Goal: Information Seeking & Learning: Learn about a topic

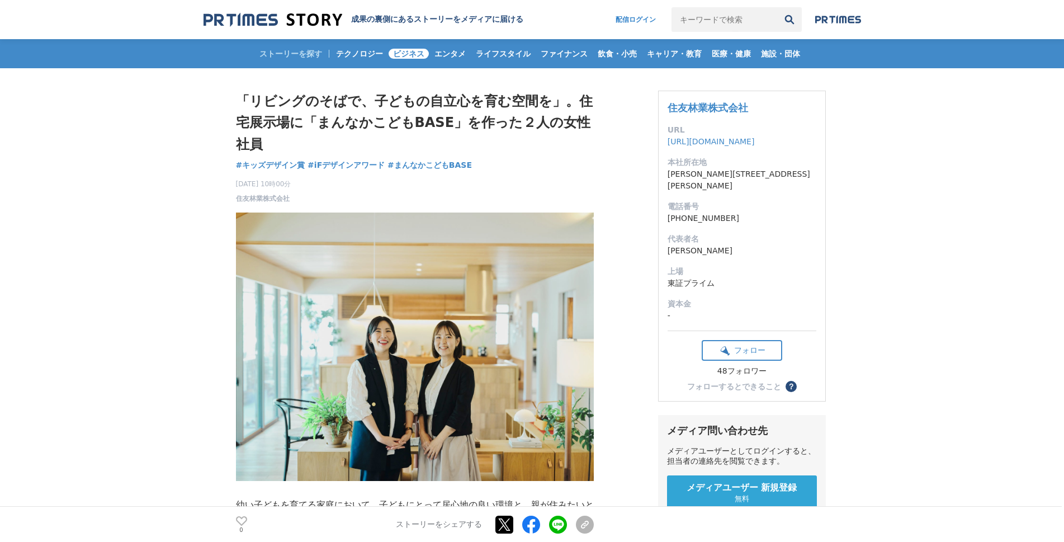
click at [410, 54] on span "ビジネス" at bounding box center [409, 54] width 40 height 10
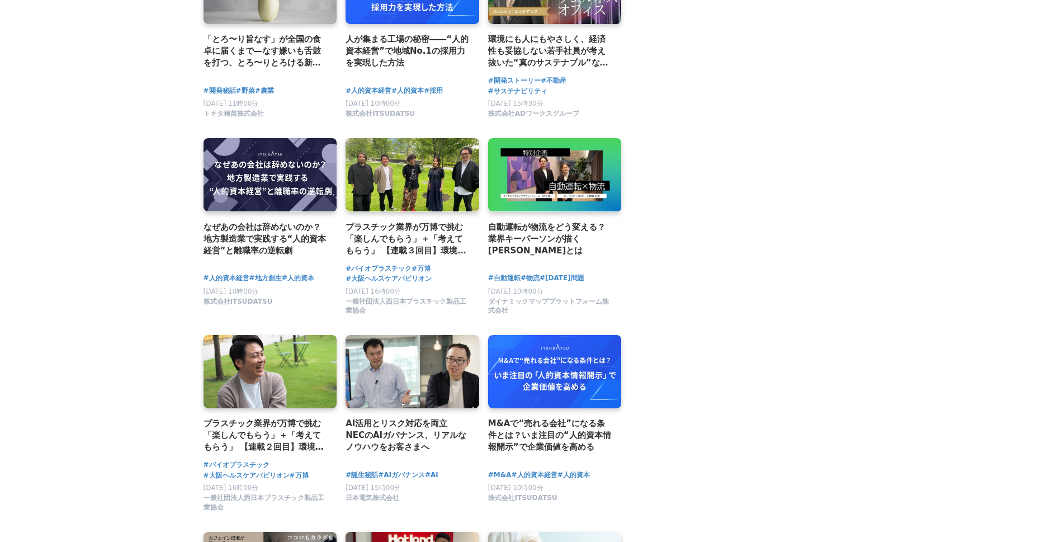
scroll to position [1550, 0]
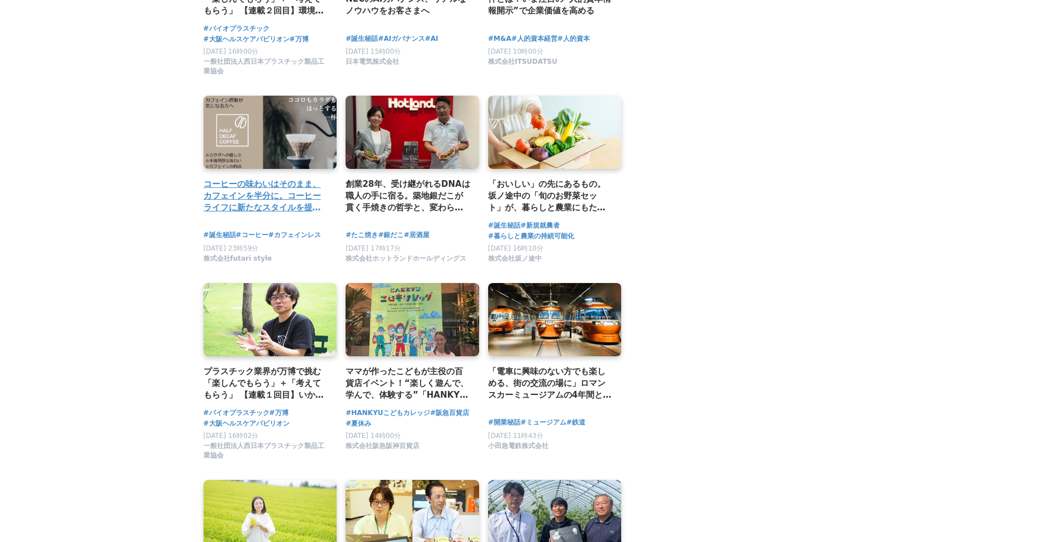
click at [283, 136] on link at bounding box center [270, 132] width 140 height 77
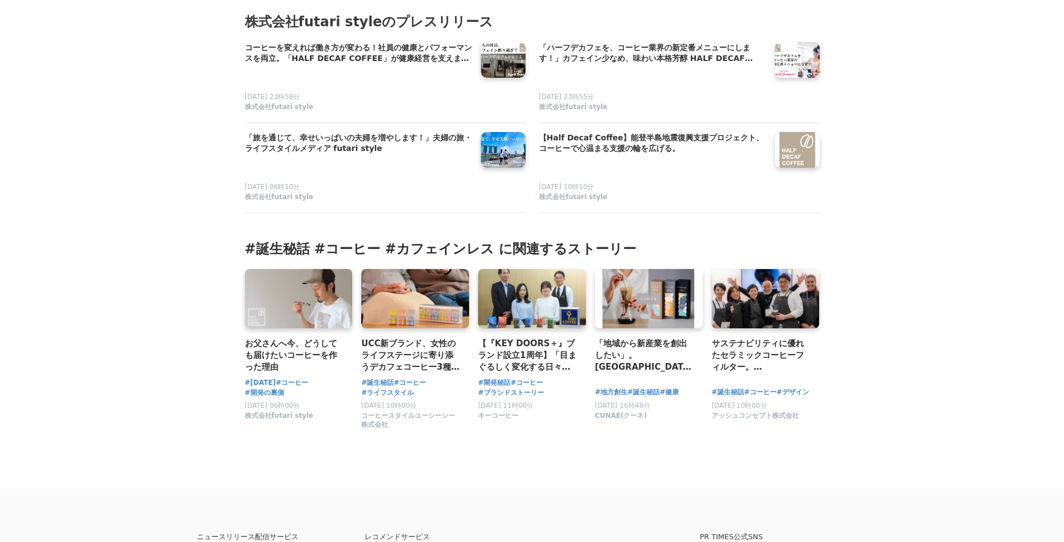
scroll to position [6907, 0]
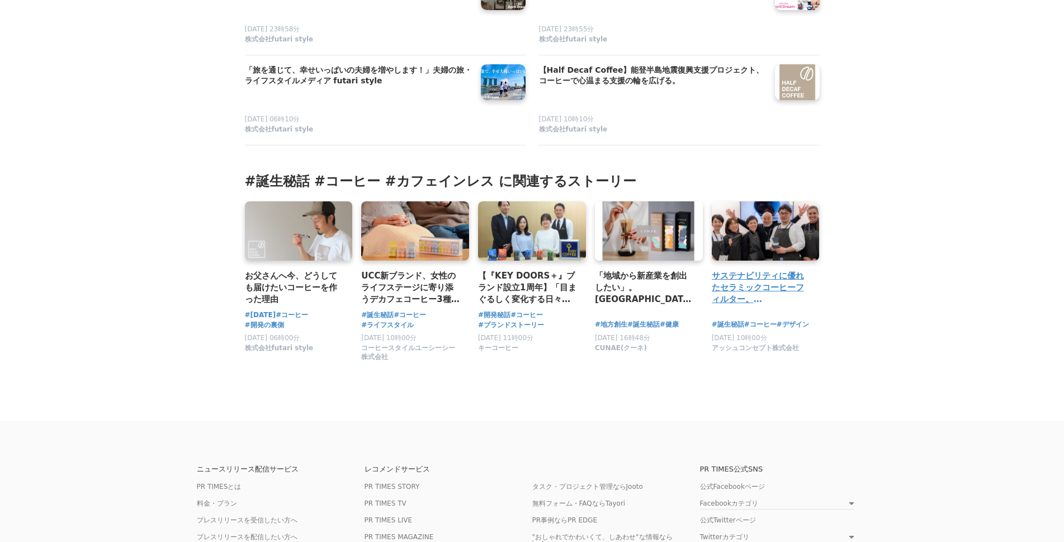
click at [782, 270] on h3 "サステナビリティに優れたセラミックコーヒーフィルター。[PERSON_NAME]の職人と共に実現した、プロにも認められる製品へ込めたこだわりの裏側とデザインカ…" at bounding box center [761, 288] width 99 height 36
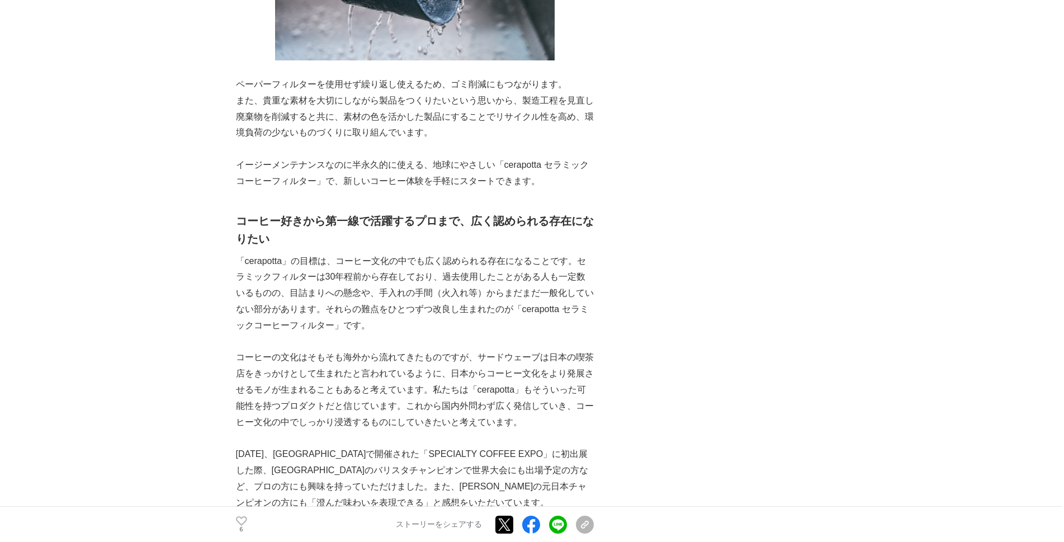
scroll to position [4850, 0]
